Goal: Register for event/course

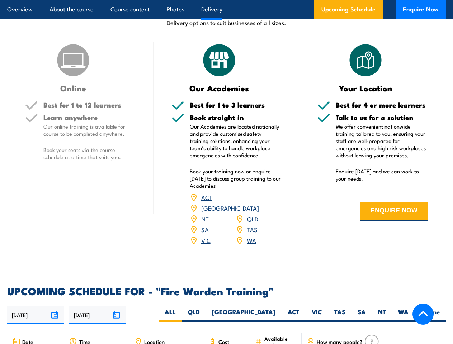
click at [226, 0] on article "Overview About the course Course content Photos Delivery Upcoming Schedule Enqu…" at bounding box center [226, 9] width 439 height 19
click at [36, 306] on input "[DATE]" at bounding box center [35, 315] width 57 height 18
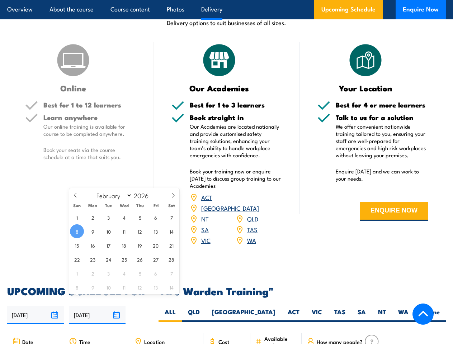
click at [98, 306] on input "[DATE]" at bounding box center [97, 315] width 57 height 18
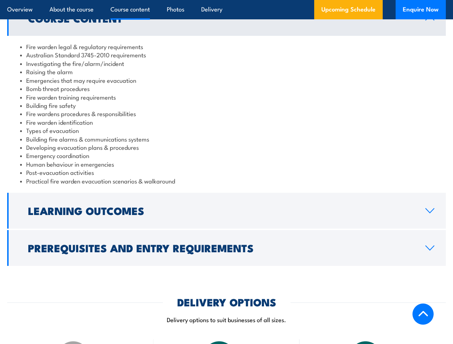
click at [226, 0] on article "Overview About the course Course content Photos Delivery Upcoming Schedule Enqu…" at bounding box center [226, 9] width 439 height 19
click at [226, 211] on h2 "Learning Outcomes" at bounding box center [221, 210] width 386 height 9
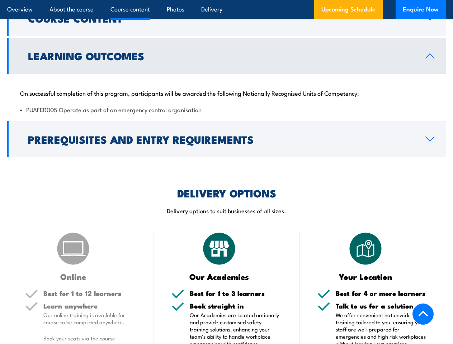
click at [226, 248] on img at bounding box center [219, 249] width 36 height 36
